Goal: Go to known website: Access a specific website the user already knows

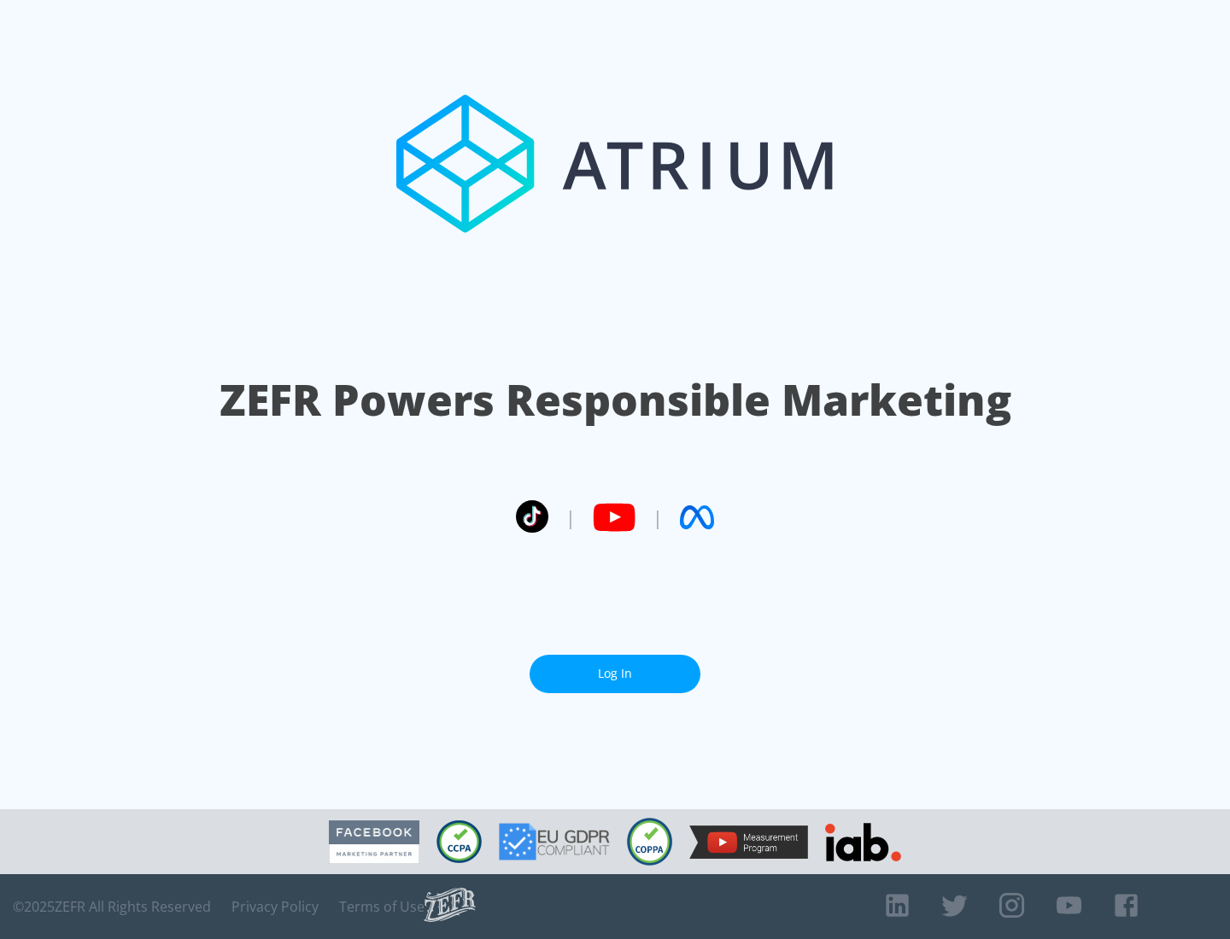
click at [615, 674] on link "Log In" at bounding box center [614, 674] width 171 height 38
